Goal: Obtain resource: Obtain resource

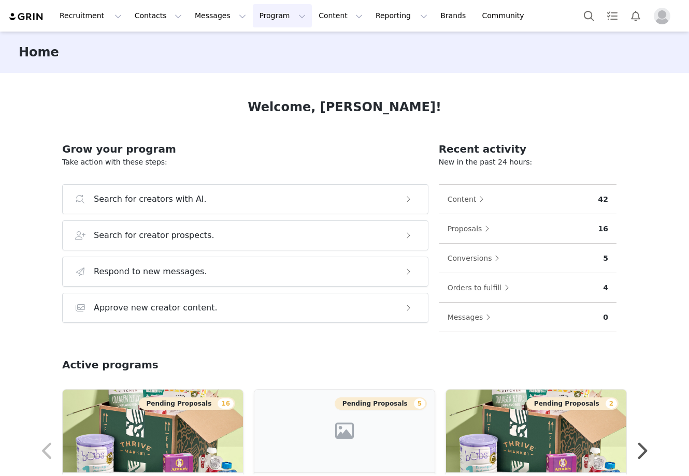
click at [255, 19] on button "Program Program" at bounding box center [282, 15] width 59 height 23
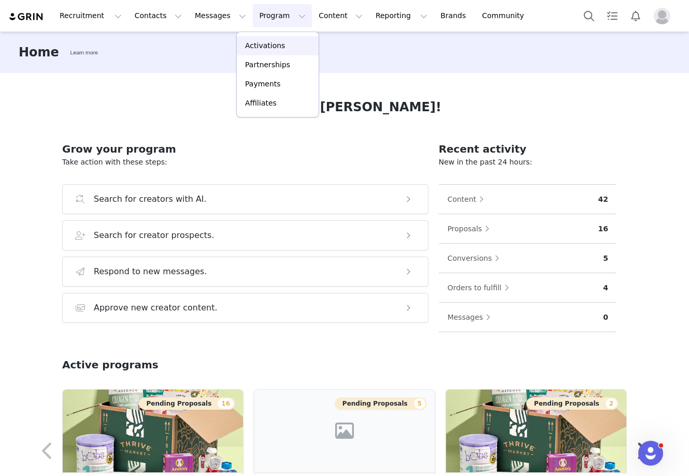
click at [255, 43] on p "Activations" at bounding box center [265, 45] width 40 height 11
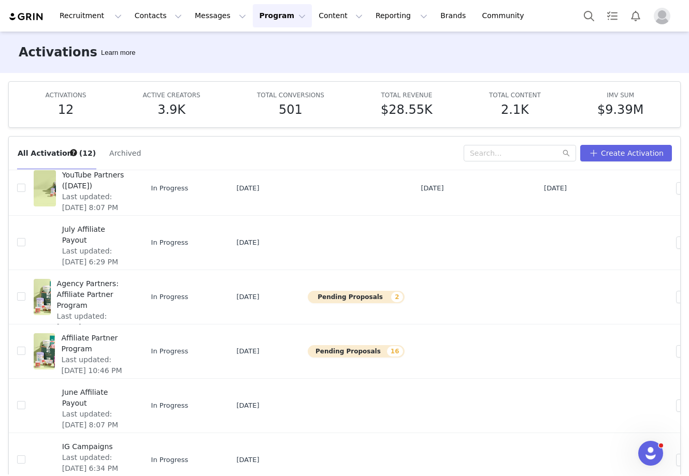
scroll to position [198, 0]
click at [100, 338] on span "Affiliate Partner Program" at bounding box center [94, 343] width 67 height 22
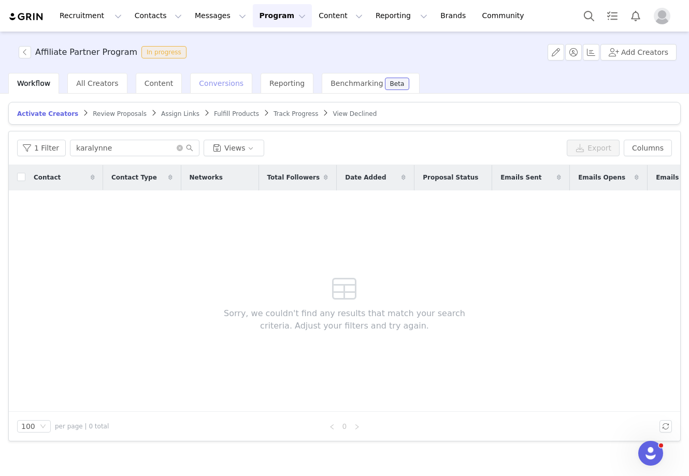
click at [215, 84] on span "Conversions" at bounding box center [221, 83] width 45 height 8
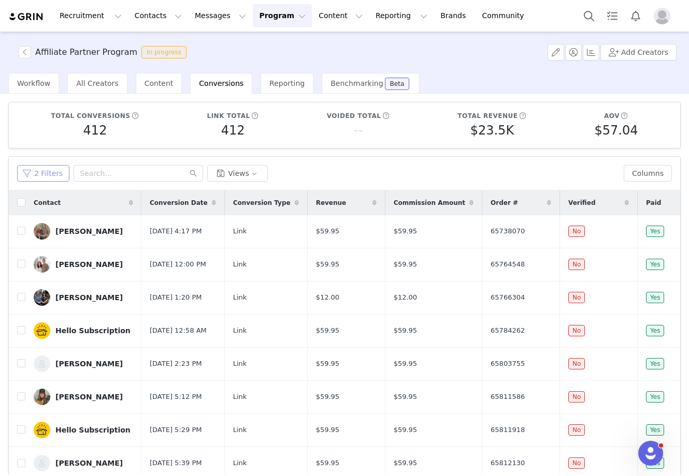
click at [39, 175] on button "2 Filters" at bounding box center [43, 173] width 52 height 17
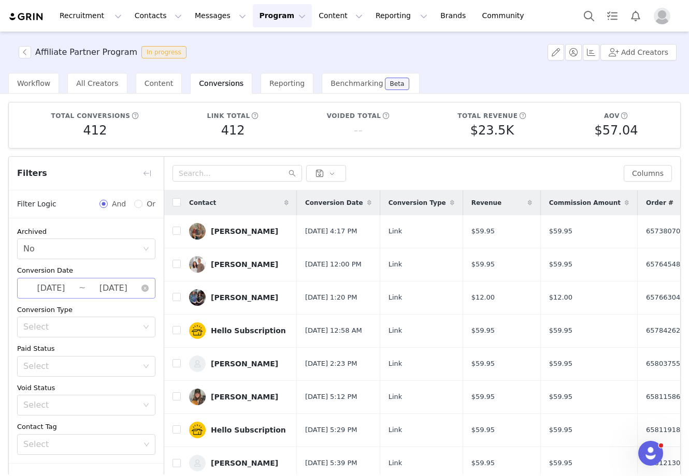
click at [74, 292] on input "[DATE]" at bounding box center [50, 288] width 55 height 13
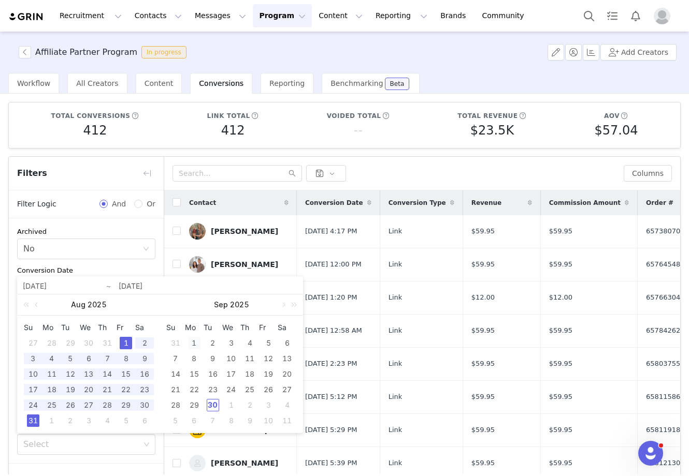
click at [195, 342] on div "1" at bounding box center [194, 343] width 12 height 12
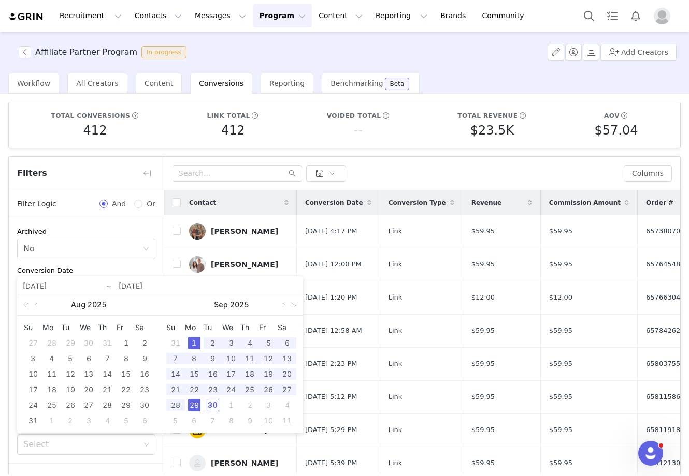
click at [197, 405] on div "29" at bounding box center [194, 405] width 12 height 12
type input "[DATE]"
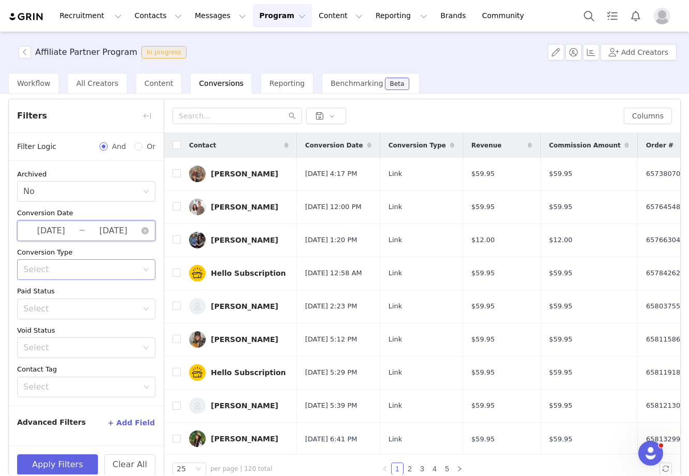
scroll to position [75, 0]
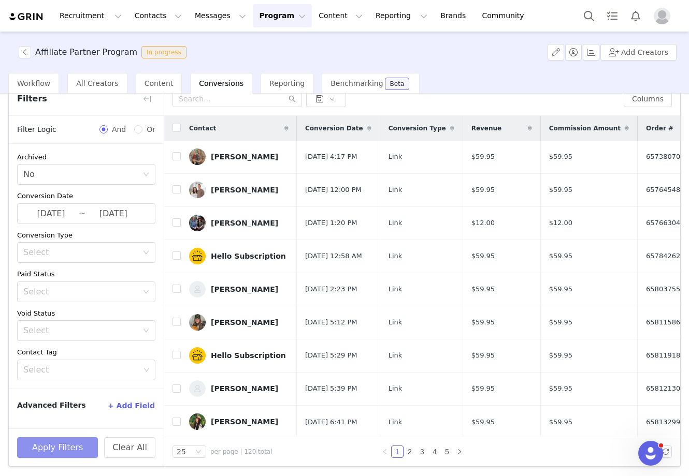
click at [71, 447] on button "Apply Filters" at bounding box center [57, 448] width 81 height 21
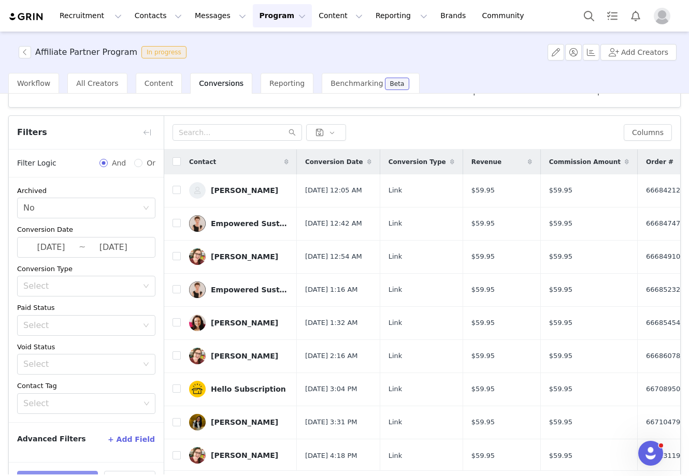
scroll to position [38, 0]
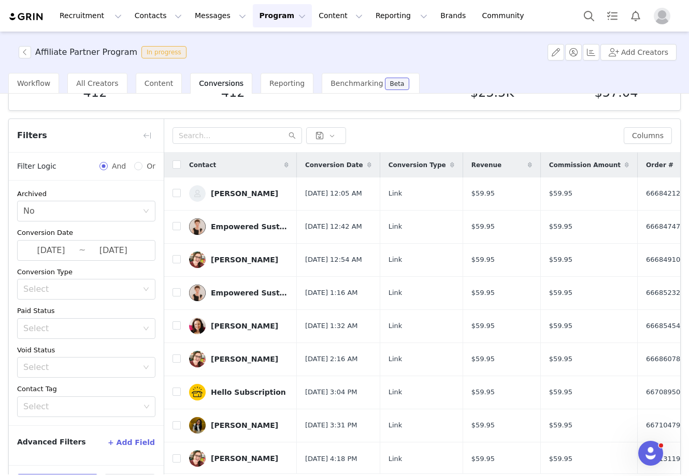
click at [335, 126] on div "Columns" at bounding box center [422, 136] width 516 height 34
click at [332, 132] on button "button" at bounding box center [326, 135] width 40 height 17
click at [433, 136] on div at bounding box center [393, 135] width 443 height 17
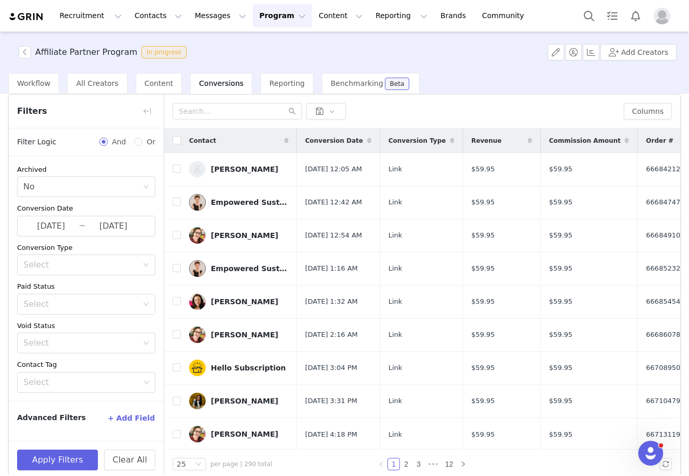
scroll to position [75, 0]
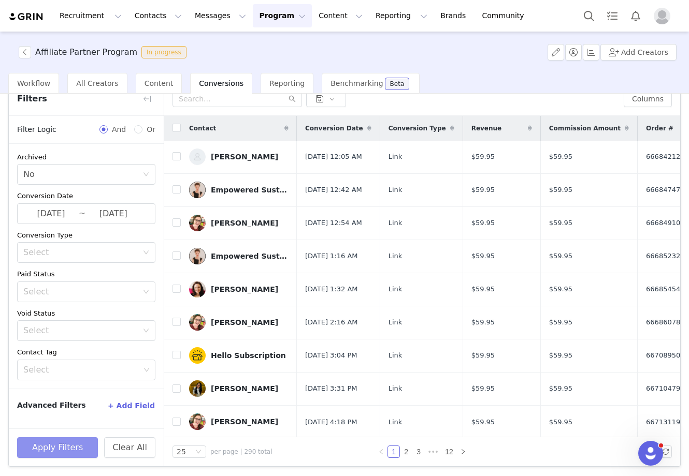
click at [56, 441] on button "Apply Filters" at bounding box center [57, 448] width 81 height 21
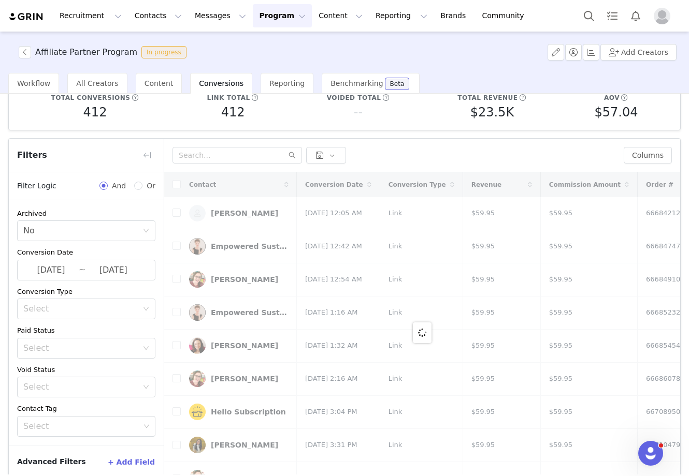
scroll to position [0, 0]
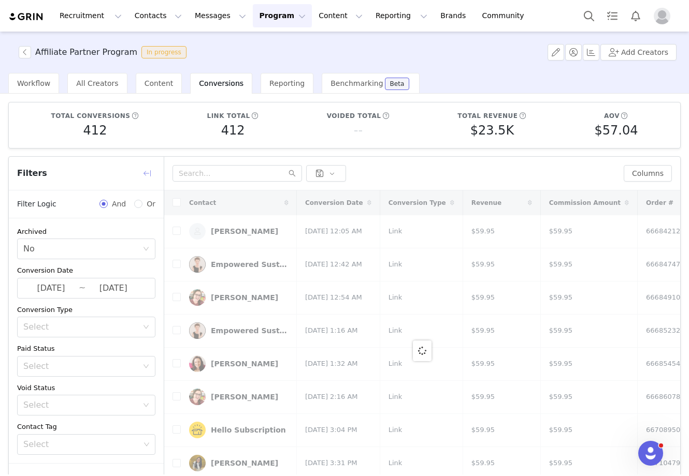
click at [148, 173] on button "button" at bounding box center [147, 173] width 17 height 17
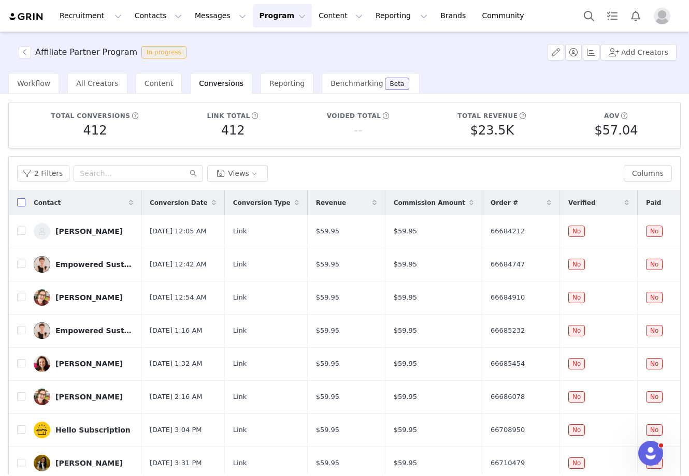
click at [20, 202] on input "checkbox" at bounding box center [21, 202] width 8 height 8
checkbox input "true"
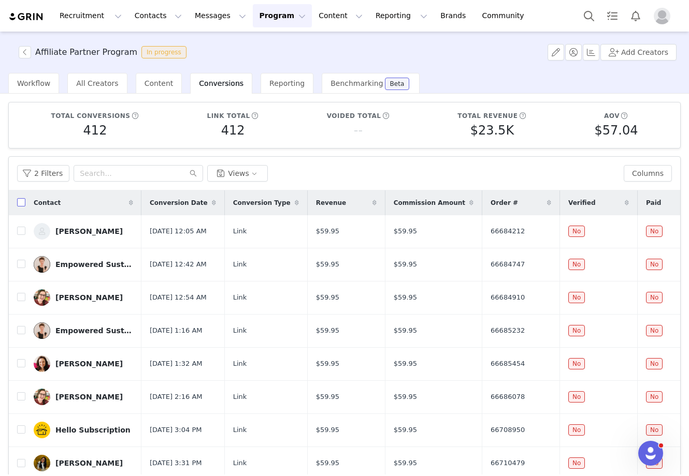
checkbox input "true"
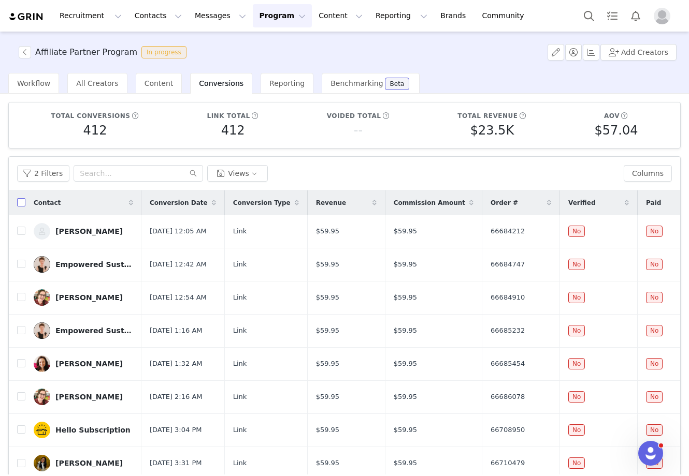
checkbox input "true"
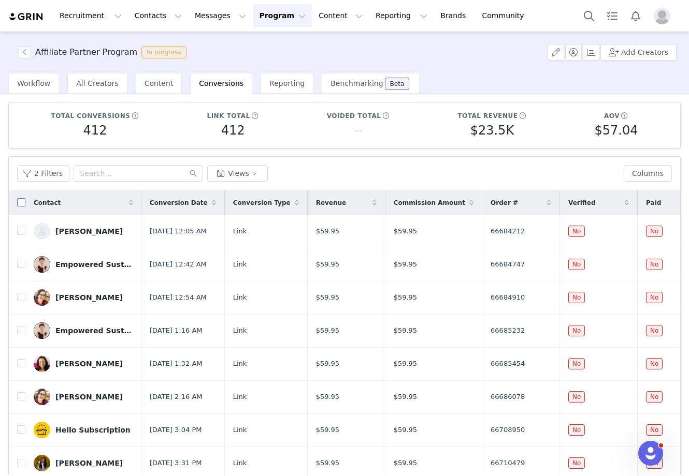
checkbox input "true"
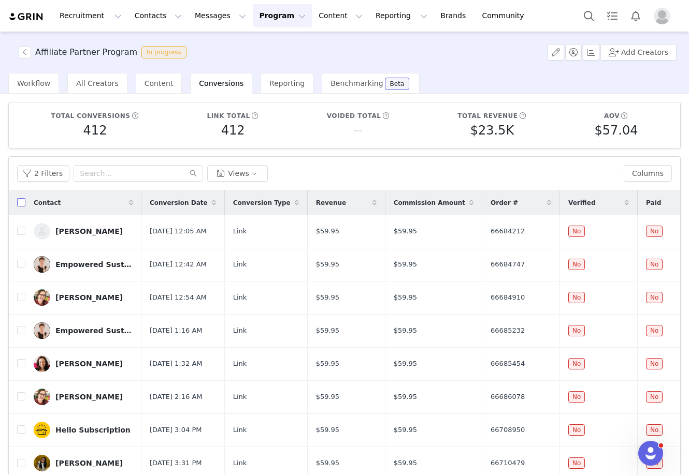
checkbox input "true"
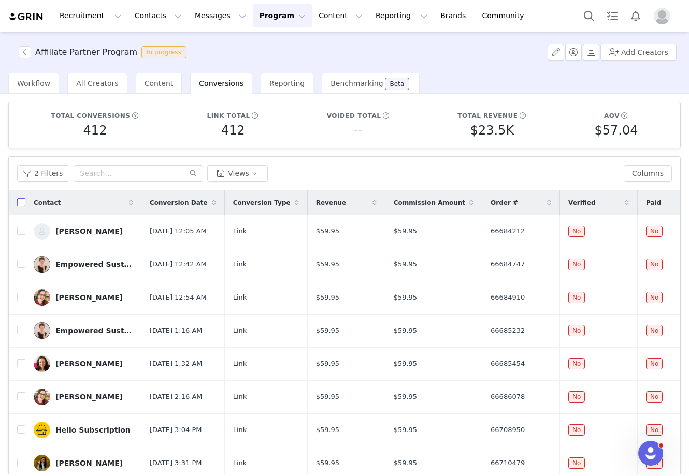
checkbox input "true"
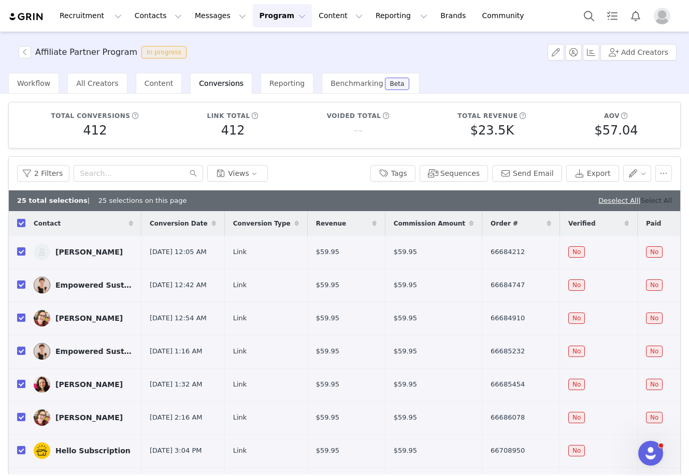
click at [662, 201] on link "Select All" at bounding box center [656, 201] width 31 height 8
click at [589, 176] on button "Export" at bounding box center [592, 173] width 53 height 17
click at [19, 54] on button "button" at bounding box center [25, 52] width 12 height 12
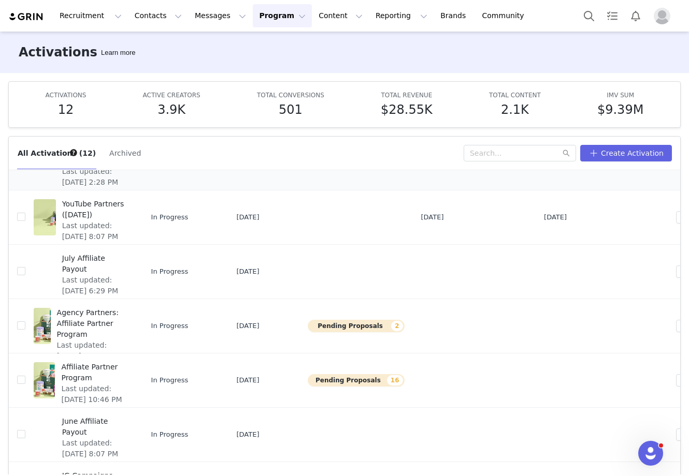
scroll to position [184, 0]
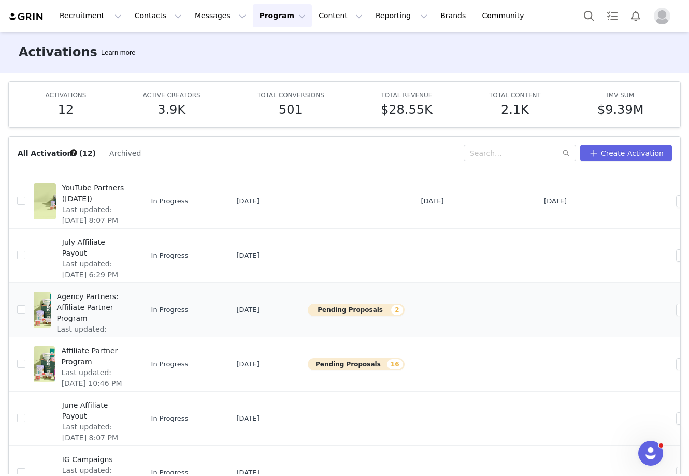
click at [102, 310] on span "Agency Partners: Affiliate Partner Program" at bounding box center [92, 308] width 71 height 33
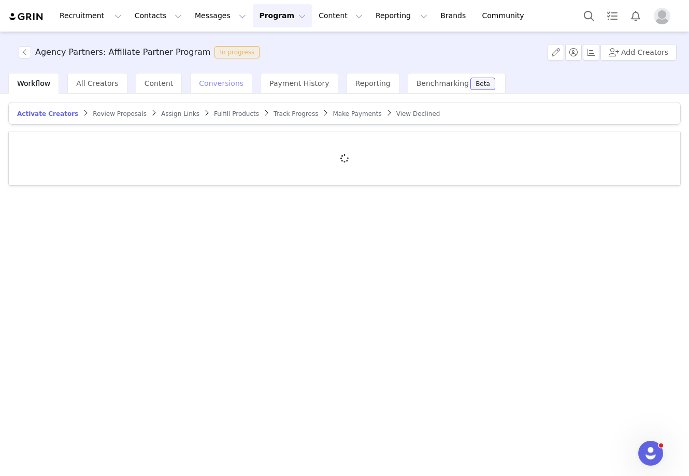
click at [219, 86] on span "Conversions" at bounding box center [221, 83] width 45 height 8
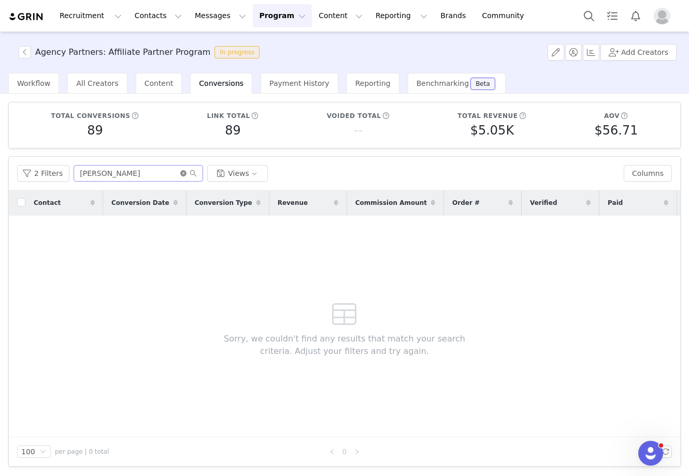
click at [181, 175] on icon "icon: close-circle" at bounding box center [183, 173] width 6 height 6
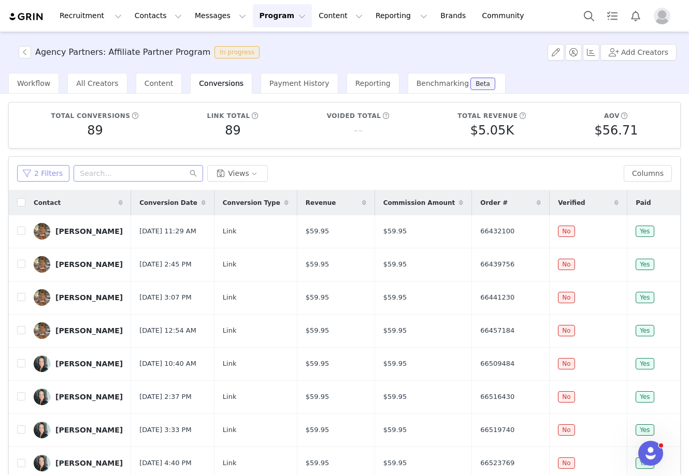
click at [39, 168] on button "2 Filters" at bounding box center [43, 173] width 52 height 17
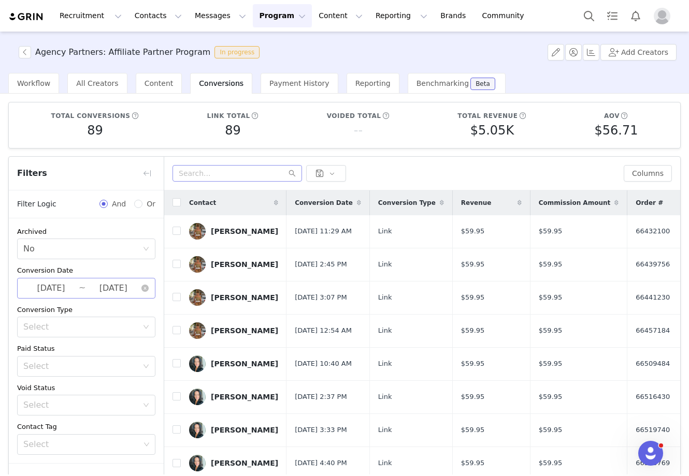
click at [65, 288] on input "[DATE]" at bounding box center [50, 288] width 55 height 13
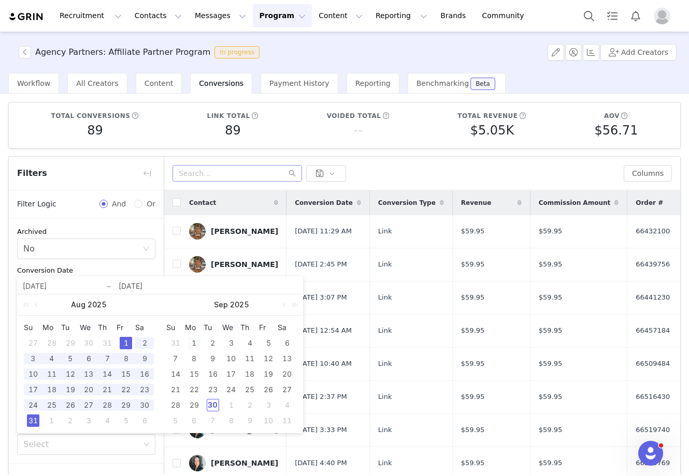
click at [192, 346] on div "1" at bounding box center [194, 343] width 12 height 12
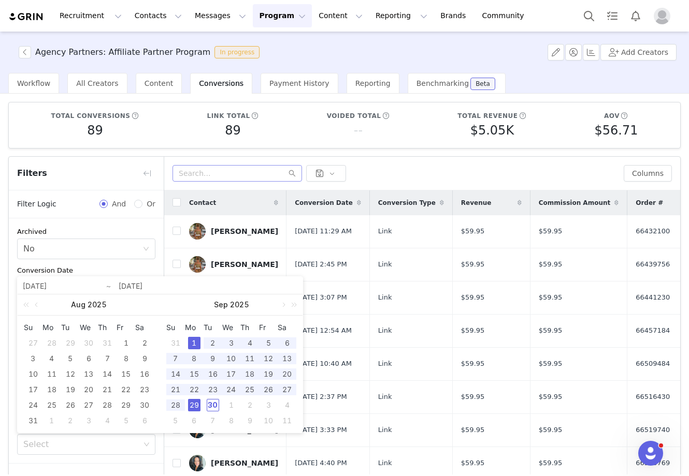
click at [198, 408] on div "29" at bounding box center [194, 405] width 12 height 12
type input "[DATE]"
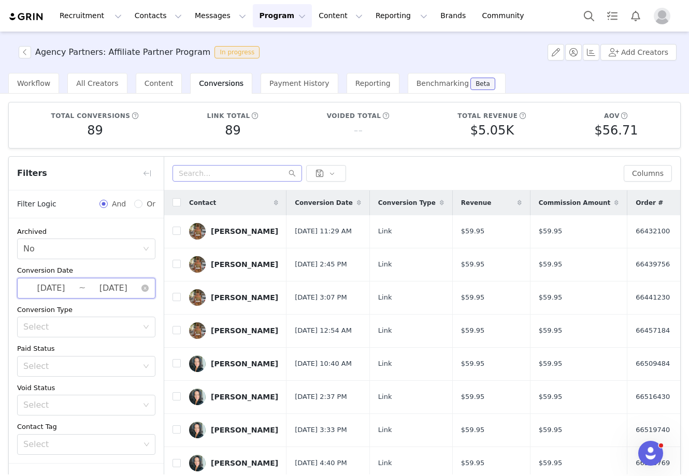
scroll to position [75, 0]
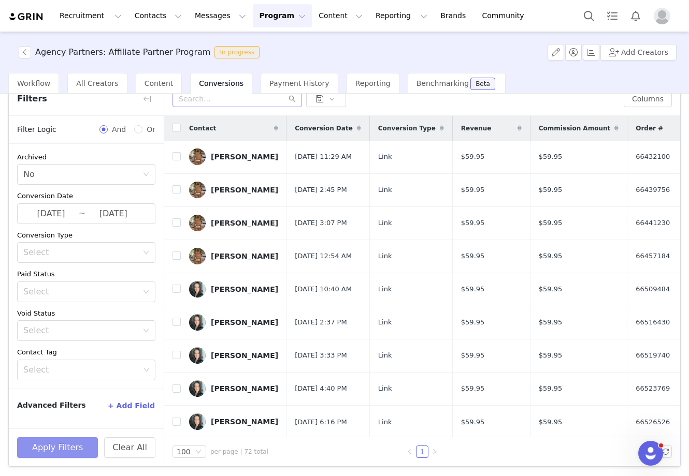
click at [61, 445] on button "Apply Filters" at bounding box center [57, 448] width 81 height 21
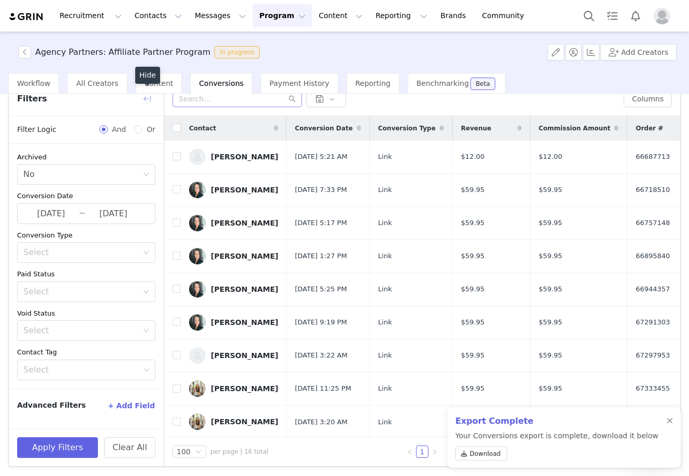
click at [149, 99] on button "button" at bounding box center [147, 99] width 17 height 17
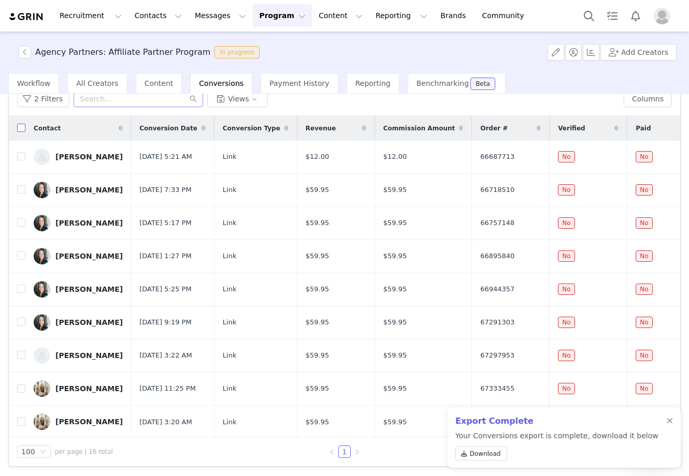
click at [21, 128] on input "checkbox" at bounding box center [21, 128] width 8 height 8
checkbox input "true"
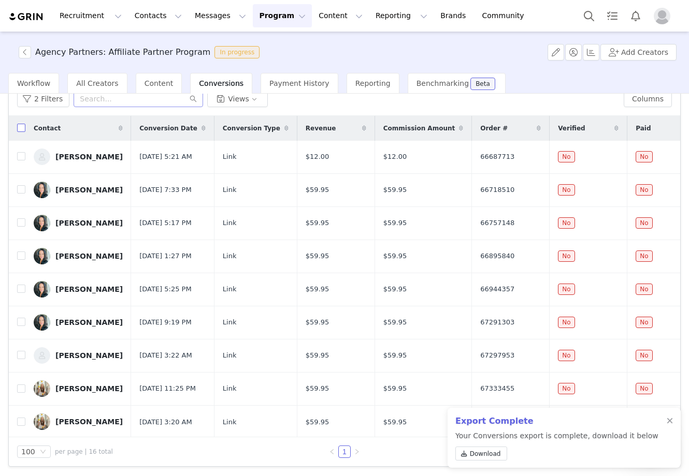
checkbox input "true"
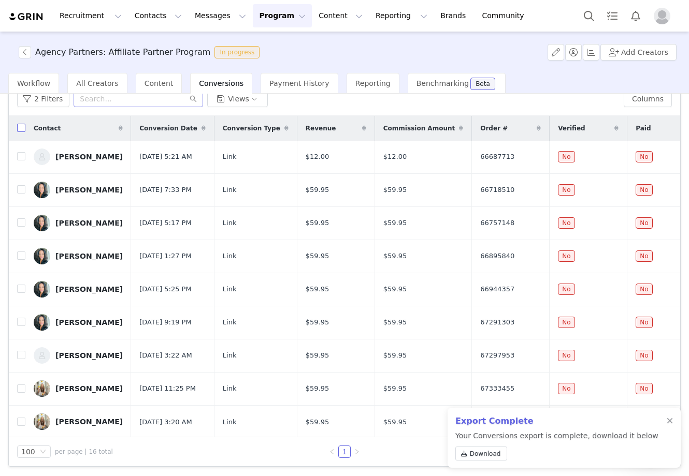
checkbox input "true"
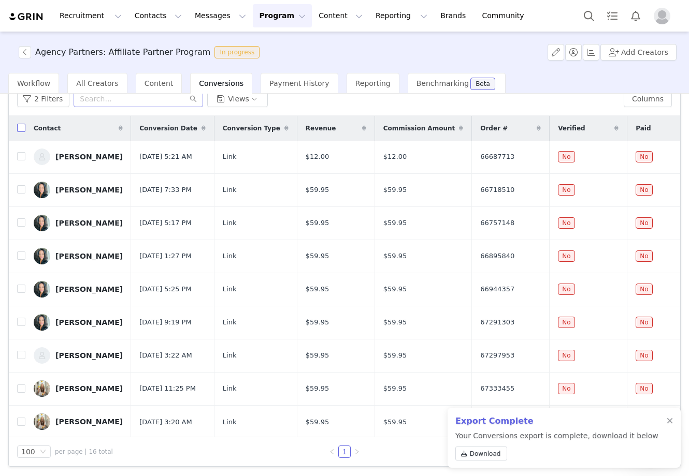
checkbox input "true"
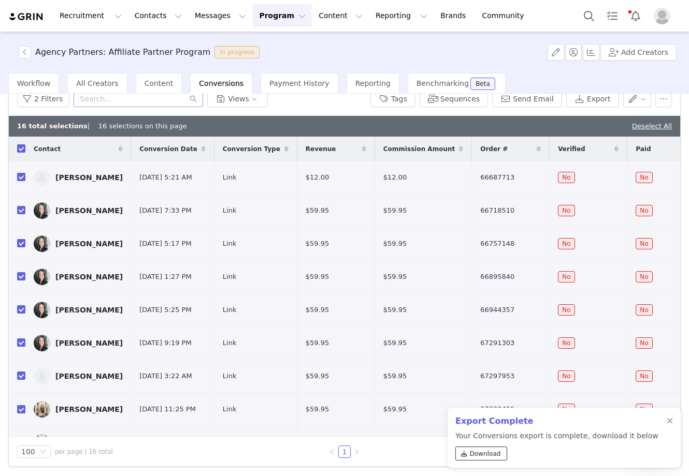
click at [472, 453] on span "Download" at bounding box center [485, 454] width 31 height 9
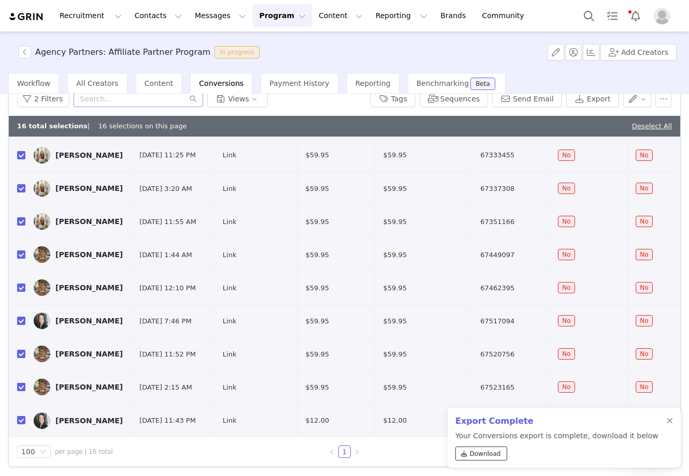
scroll to position [0, 0]
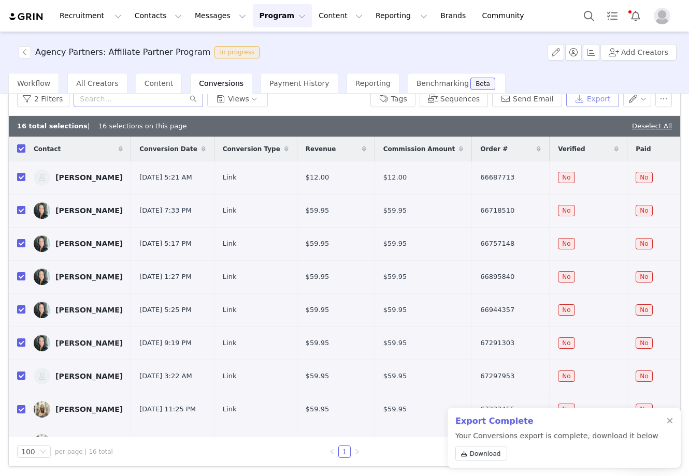
click at [597, 98] on button "Export" at bounding box center [592, 99] width 53 height 17
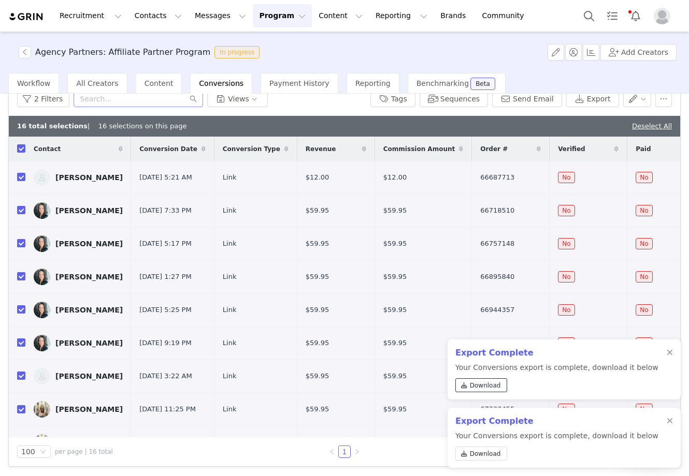
click at [488, 384] on span "Download" at bounding box center [485, 385] width 31 height 9
click at [371, 23] on button "Reporting Reporting" at bounding box center [401, 15] width 64 height 23
click at [368, 47] on p "Dashboard" at bounding box center [371, 45] width 39 height 11
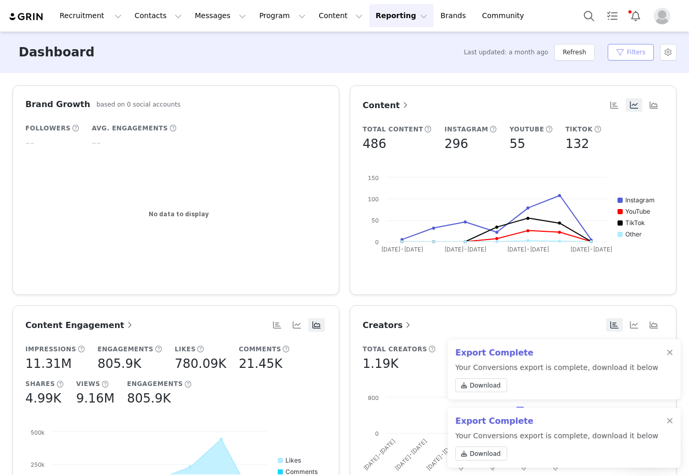
click at [616, 50] on button "Filters" at bounding box center [630, 52] width 46 height 17
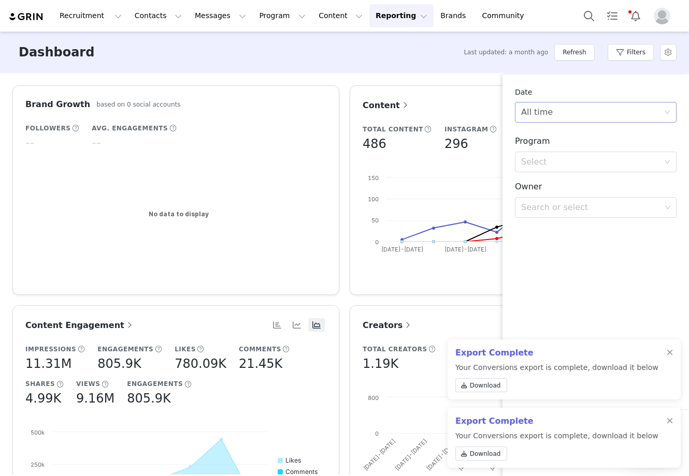
click at [555, 117] on div "All time" at bounding box center [592, 113] width 142 height 20
click at [536, 184] on li "Custom" at bounding box center [596, 185] width 162 height 17
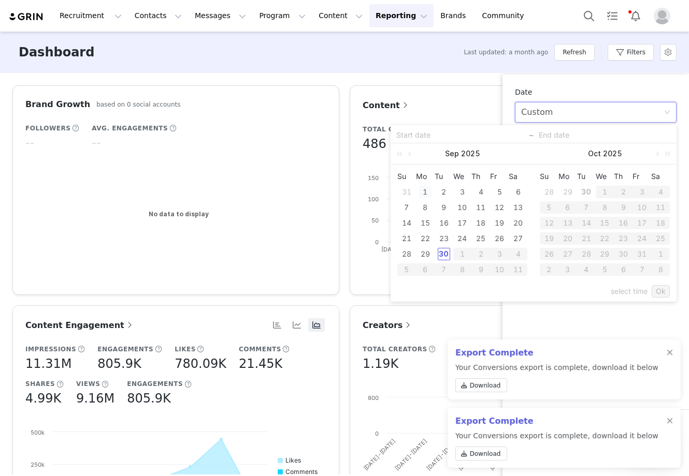
click at [422, 192] on div "1" at bounding box center [425, 192] width 12 height 12
type input "[DATE]"
click at [424, 192] on div "1" at bounding box center [425, 192] width 12 height 12
type input "[DATE]"
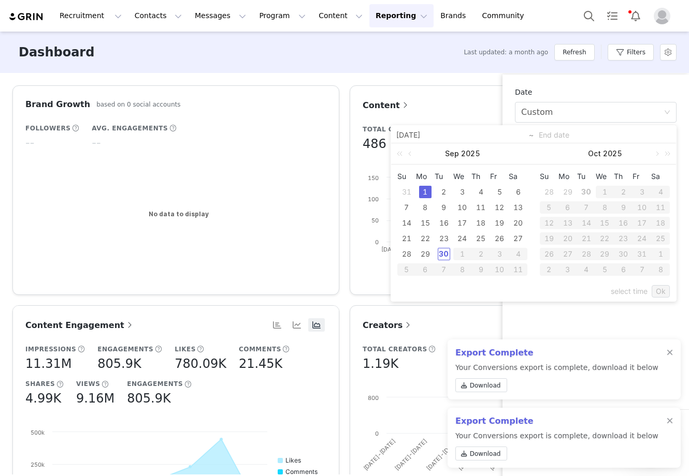
type input "[DATE]"
click at [661, 288] on link "Ok" at bounding box center [660, 291] width 18 height 12
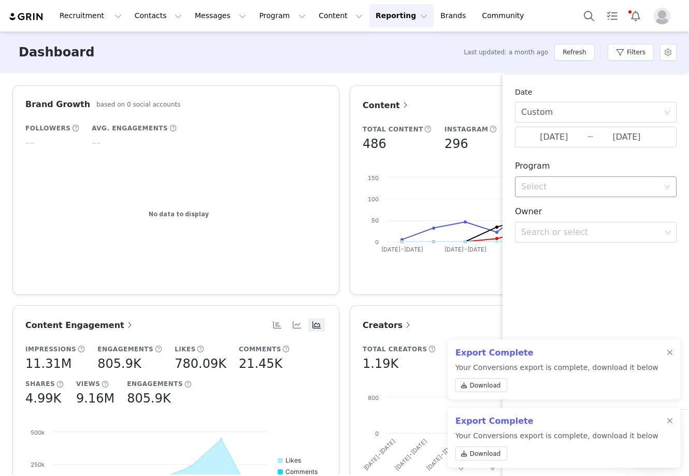
click at [557, 184] on div "Select" at bounding box center [590, 187] width 138 height 10
click at [557, 167] on h3 "Program" at bounding box center [596, 166] width 162 height 12
click at [670, 355] on div at bounding box center [669, 353] width 6 height 8
click at [670, 416] on div "Export Complete Your Conversions export is complete, download it below Download" at bounding box center [563, 438] width 233 height 60
click at [670, 423] on div at bounding box center [669, 421] width 6 height 8
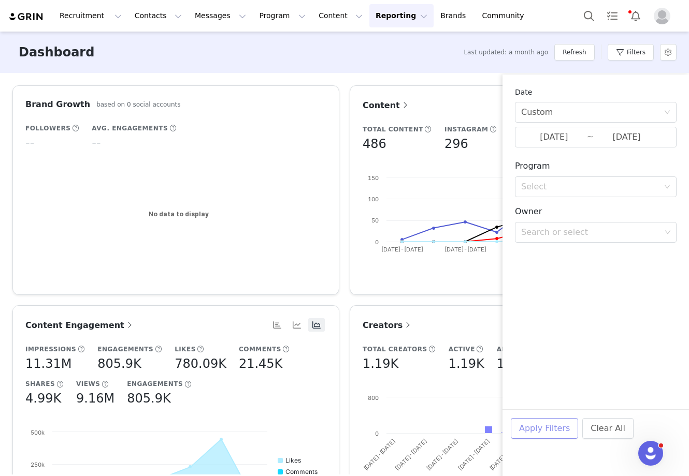
click at [529, 429] on button "Apply Filters" at bounding box center [544, 428] width 67 height 21
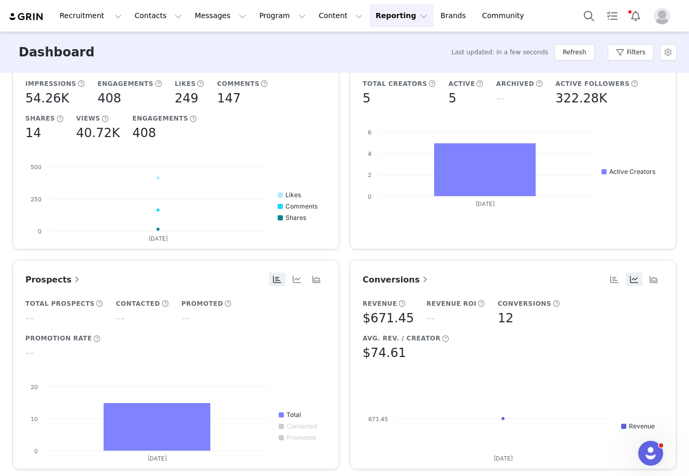
scroll to position [1, 0]
click at [400, 273] on div "Conversions" at bounding box center [513, 279] width 301 height 13
click at [394, 277] on span "Conversions" at bounding box center [396, 280] width 67 height 10
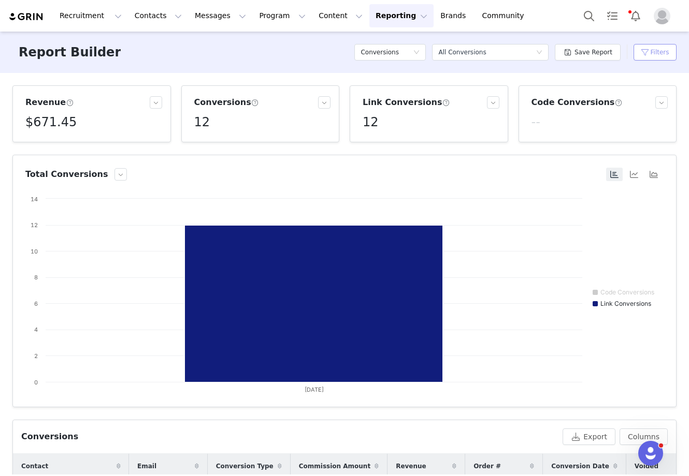
click at [657, 52] on button "Filters" at bounding box center [654, 52] width 43 height 17
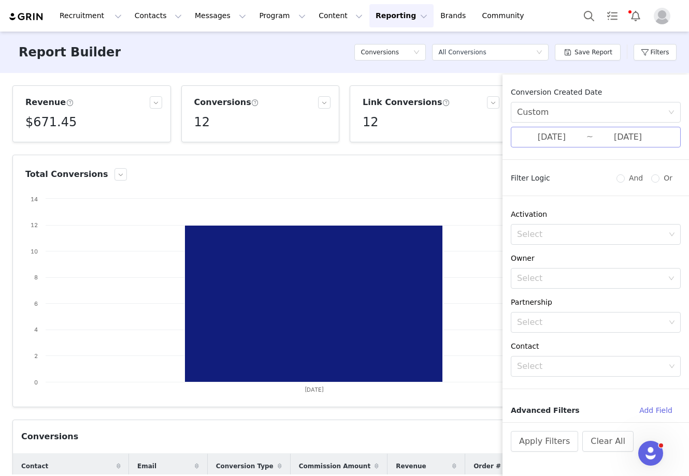
click at [634, 136] on input "[DATE]" at bounding box center [627, 137] width 69 height 13
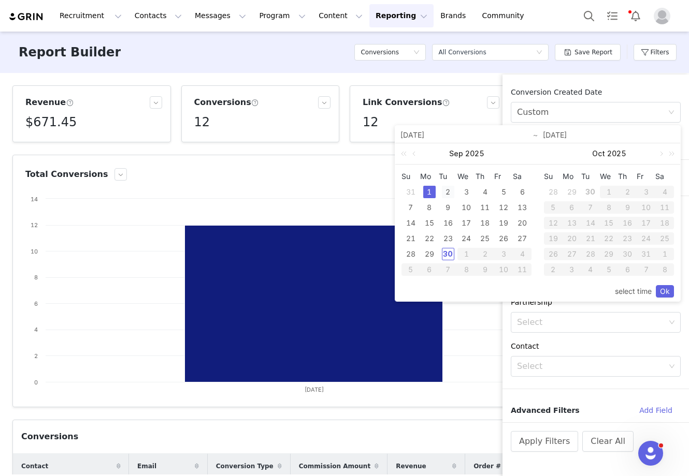
click at [448, 192] on div "2" at bounding box center [448, 192] width 12 height 12
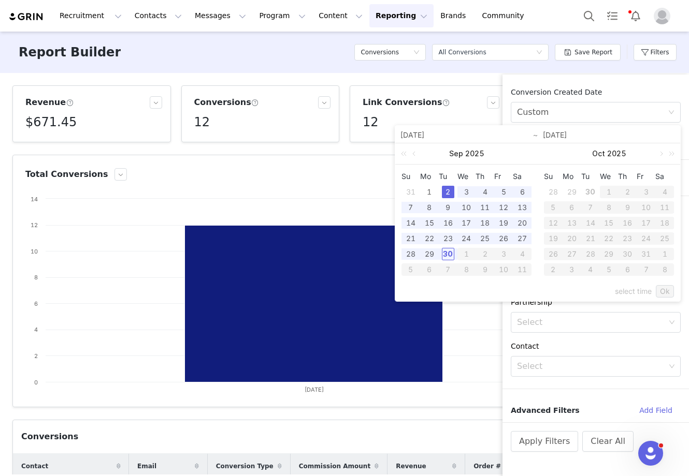
click at [448, 192] on div "2" at bounding box center [448, 192] width 12 height 12
type input "[DATE]"
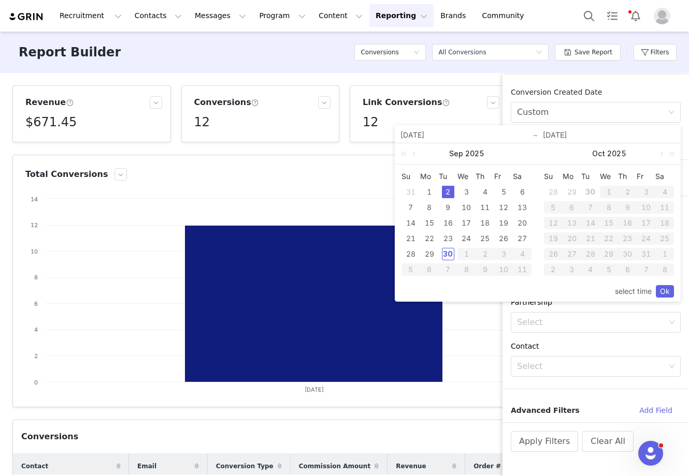
click at [448, 192] on div "2" at bounding box center [448, 192] width 12 height 12
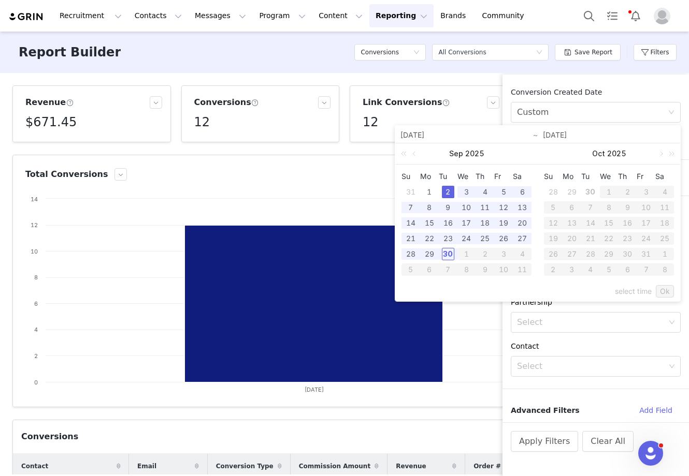
click at [448, 192] on div "2" at bounding box center [448, 192] width 12 height 12
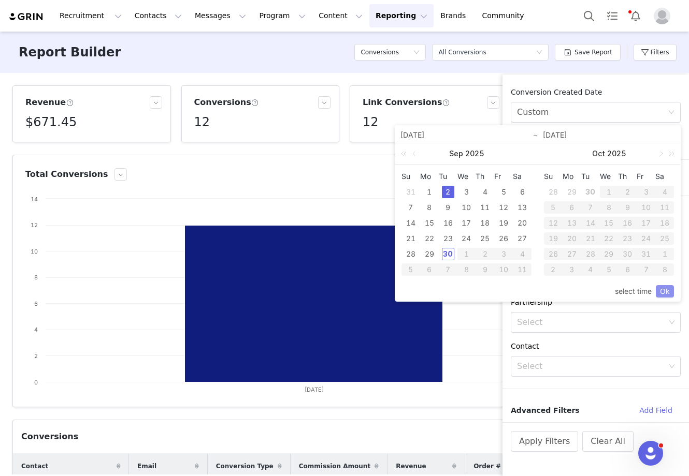
click at [669, 289] on link "Ok" at bounding box center [665, 291] width 18 height 12
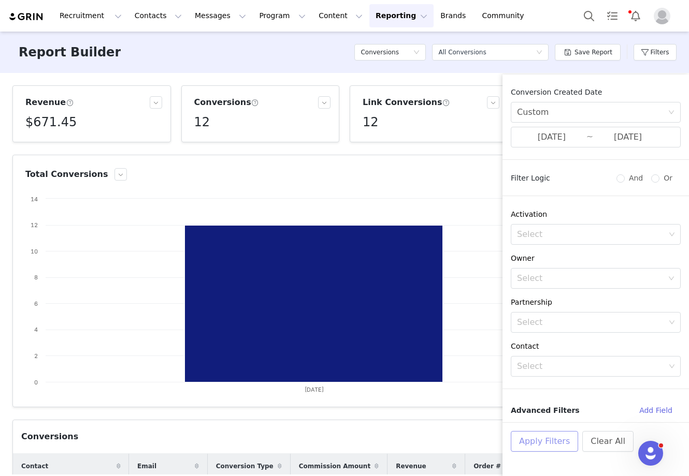
click at [544, 436] on button "Apply Filters" at bounding box center [544, 441] width 67 height 21
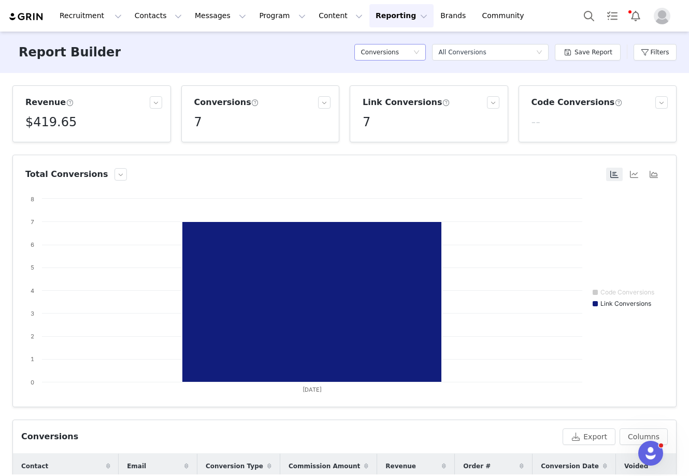
click at [393, 54] on h5 "Conversions" at bounding box center [379, 53] width 38 height 16
click at [240, 54] on div "Report Builder Conversions Select a report All Conversions Save Report Filters" at bounding box center [344, 52] width 689 height 41
click at [405, 51] on div "Conversions" at bounding box center [386, 53] width 52 height 16
click at [485, 57] on div "All Conversions" at bounding box center [462, 53] width 48 height 16
click at [374, 42] on div "Conversions" at bounding box center [389, 52] width 71 height 31
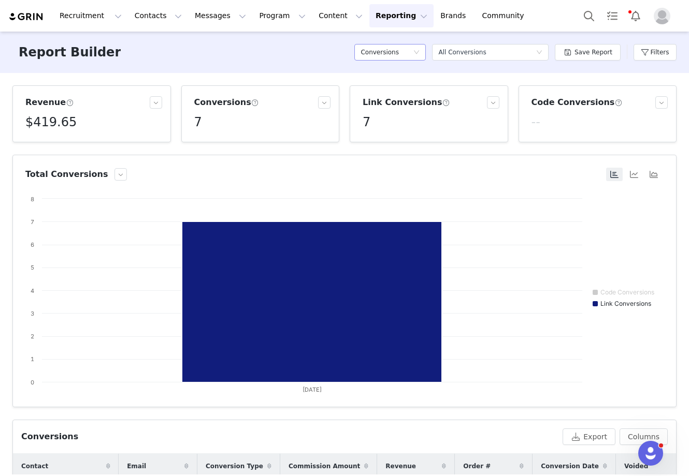
click at [370, 49] on h5 "Conversions" at bounding box center [379, 53] width 38 height 16
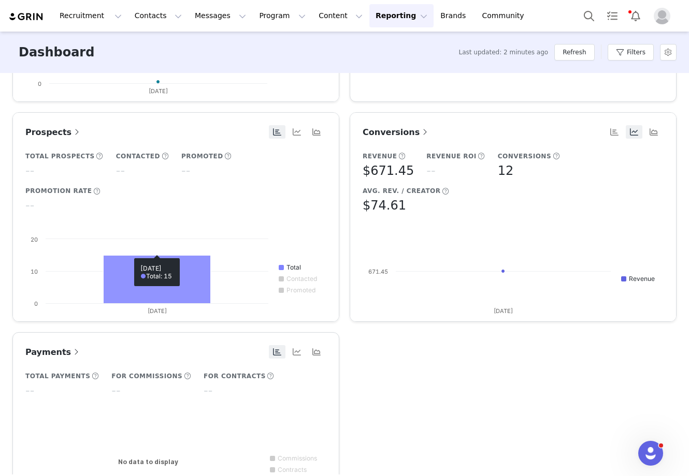
scroll to position [503, 0]
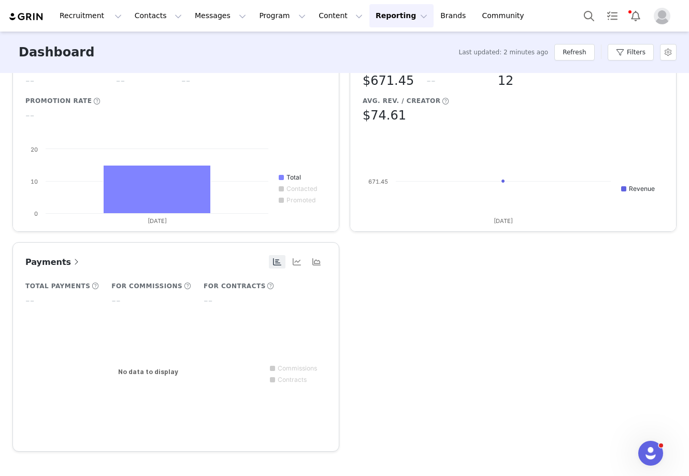
click at [157, 291] on h5 "For Commissions" at bounding box center [146, 286] width 71 height 9
click at [61, 262] on span "Payments" at bounding box center [53, 262] width 56 height 10
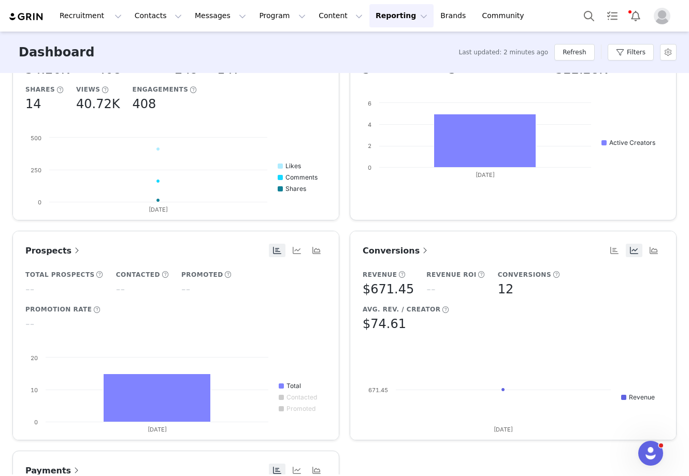
scroll to position [283, 0]
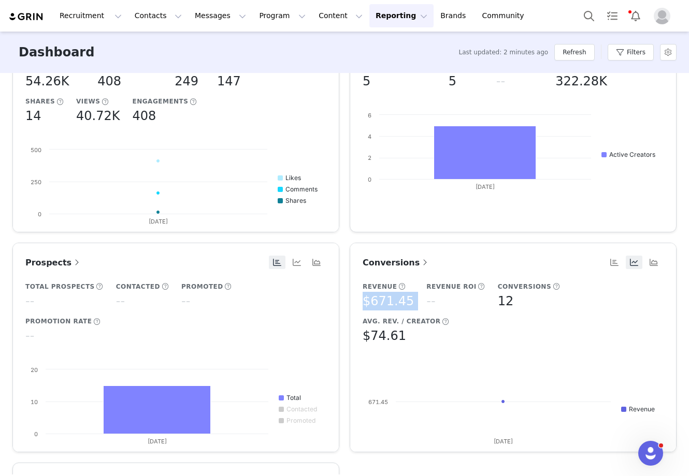
drag, startPoint x: 363, startPoint y: 300, endPoint x: 413, endPoint y: 302, distance: 50.8
click at [413, 302] on div "Revenue $671.45 Revenue ROI -- Conversions 12 Avg. Rev. / Creator $74.61" at bounding box center [468, 320] width 210 height 43
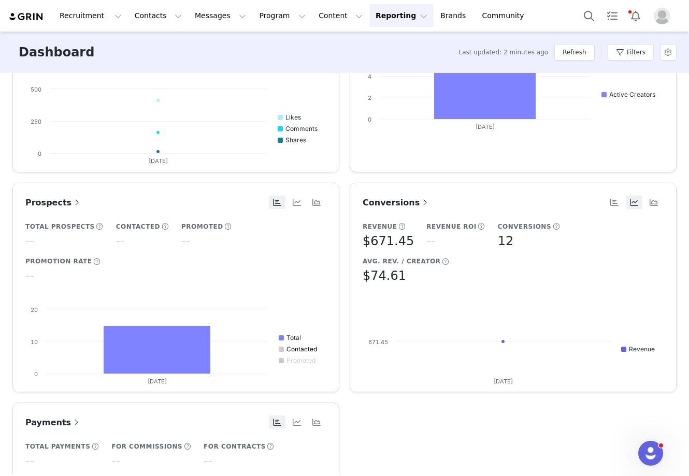
scroll to position [293, 0]
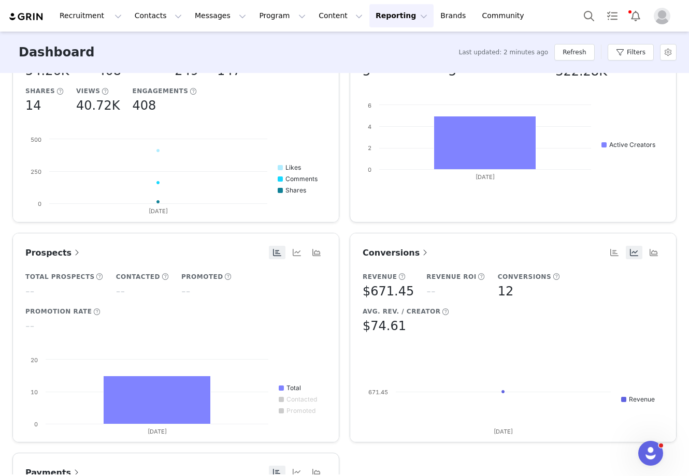
click at [397, 254] on span "Conversions" at bounding box center [396, 253] width 67 height 10
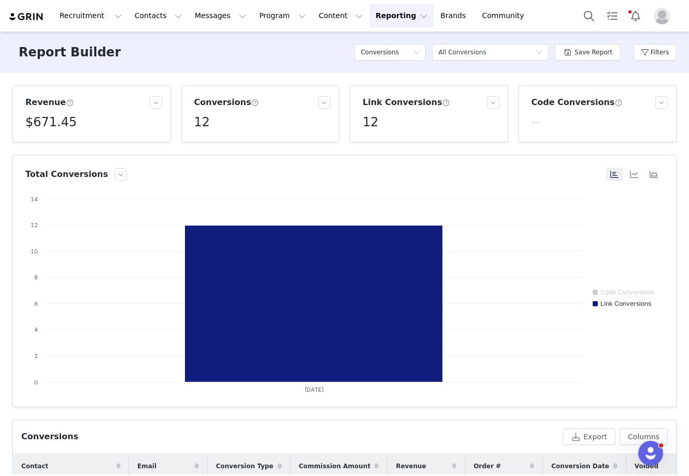
click at [66, 104] on span at bounding box center [70, 102] width 8 height 9
click at [181, 73] on div "Report Builder Conversions Select a report All Conversions Save Report Filters …" at bounding box center [344, 253] width 689 height 443
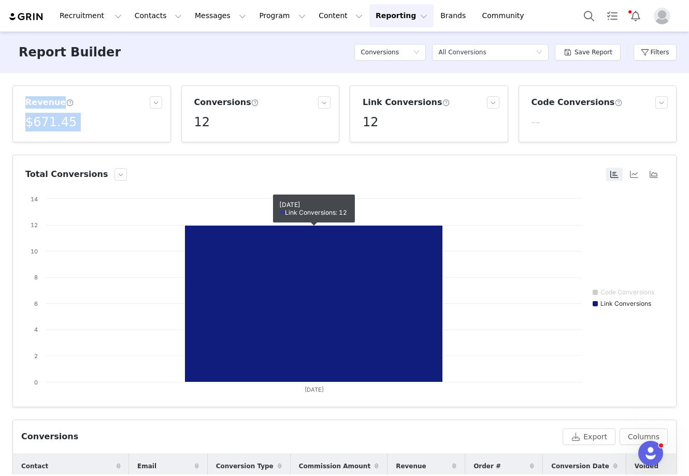
click at [168, 70] on div "Report Builder Conversions Select a report All Conversions Save Report Filters" at bounding box center [344, 52] width 689 height 41
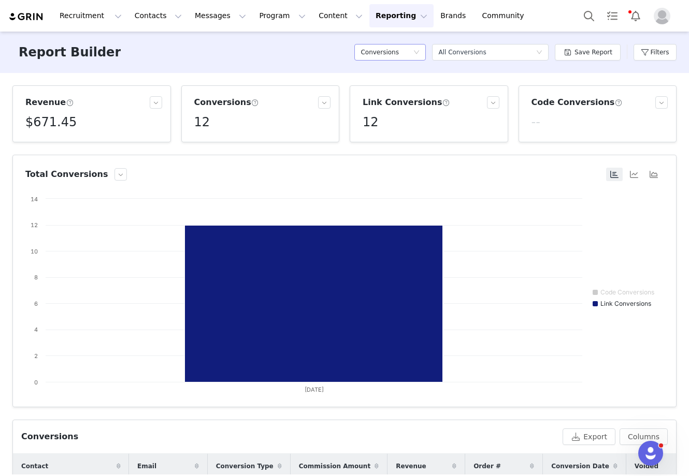
click at [400, 50] on div "Conversions" at bounding box center [386, 53] width 52 height 16
click at [388, 139] on h5 "Payments" at bounding box center [392, 139] width 59 height 11
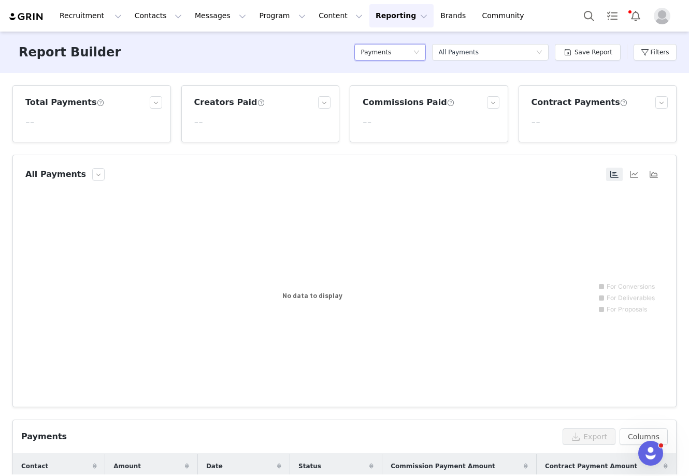
click at [391, 54] on h5 "Payments" at bounding box center [375, 53] width 31 height 16
click at [399, 76] on h5 "Contacts" at bounding box center [392, 72] width 59 height 11
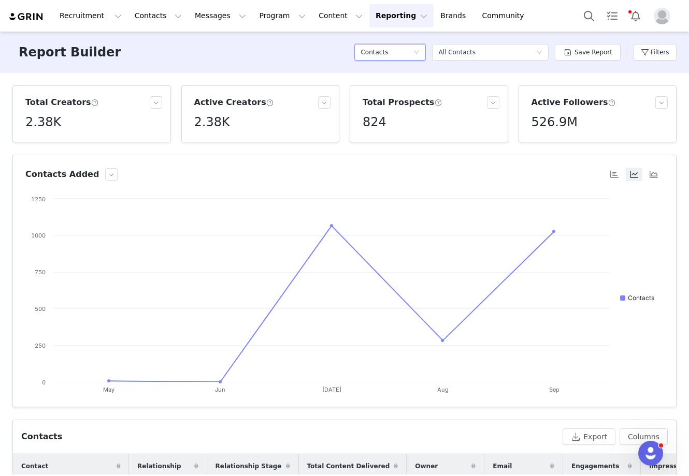
click at [396, 56] on div "Contacts" at bounding box center [386, 53] width 52 height 16
click at [392, 102] on h5 "Conversions" at bounding box center [392, 105] width 59 height 11
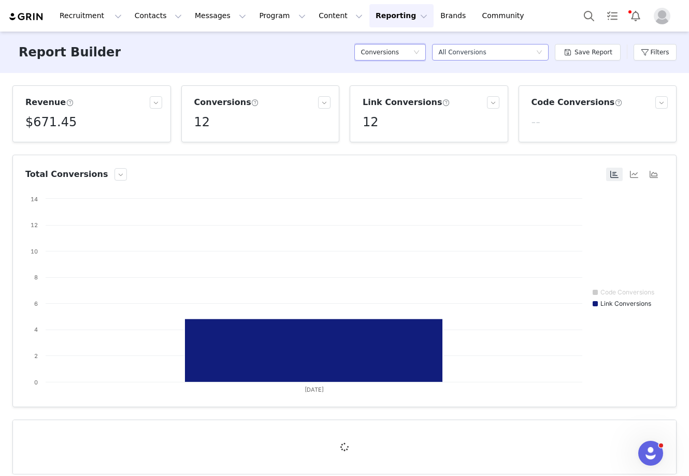
click at [479, 56] on div "All Conversions" at bounding box center [462, 53] width 48 height 16
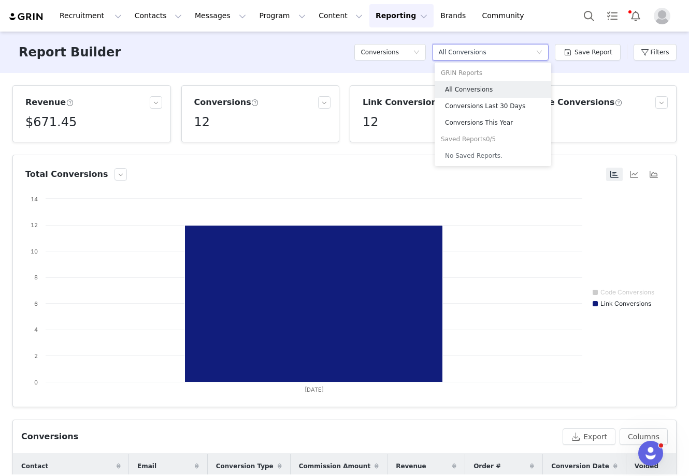
click at [322, 56] on div "Report Builder Conversions Select a report All Conversions Save Report Filters" at bounding box center [344, 52] width 689 height 41
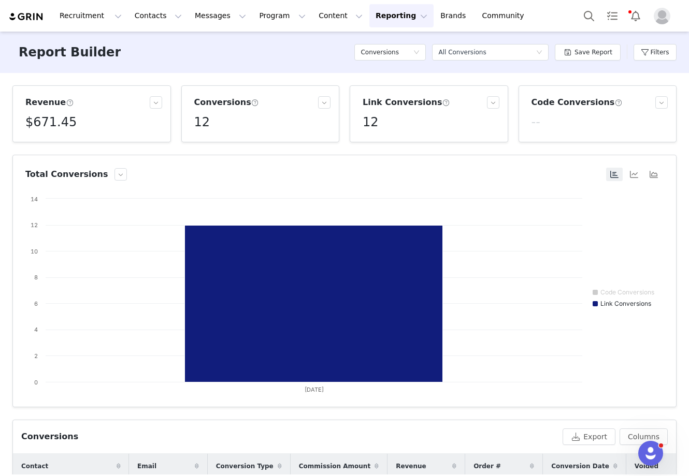
click at [105, 126] on div "$671.45" at bounding box center [93, 122] width 137 height 19
